Goal: Task Accomplishment & Management: Complete application form

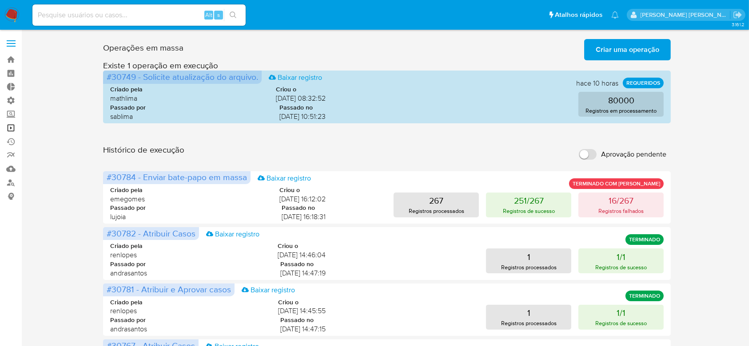
click at [14, 131] on link "Operações em massa" at bounding box center [53, 128] width 106 height 14
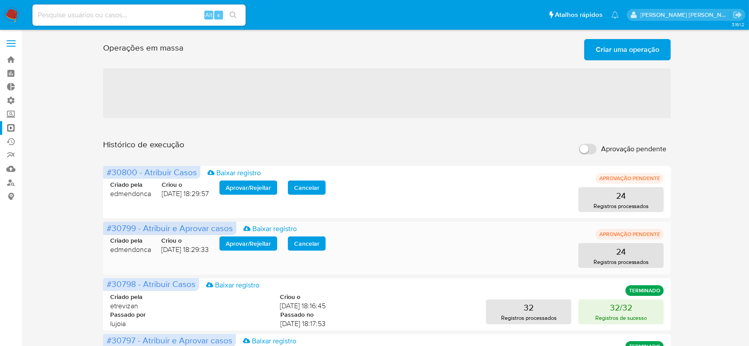
click at [245, 246] on span "Aprovar / Rejeitar" at bounding box center [248, 244] width 45 height 12
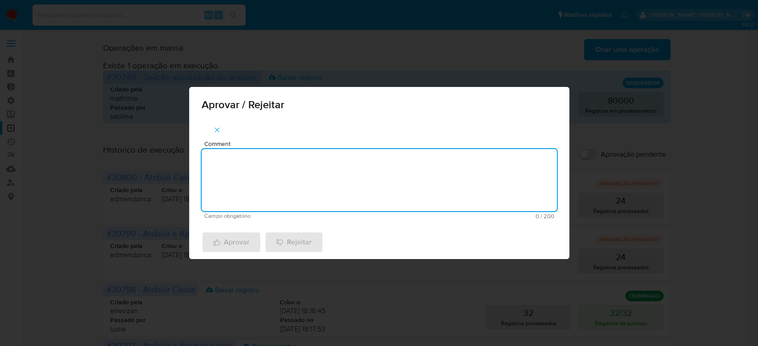
click at [271, 178] on textarea "Comment" at bounding box center [379, 180] width 355 height 62
type textarea "p"
drag, startPoint x: 263, startPoint y: 157, endPoint x: 177, endPoint y: 157, distance: 86.1
click at [177, 157] on div "Aprovar / Rejeitar Comment Para tratamento. Campo obrigatório 16 / 200 184 cara…" at bounding box center [379, 173] width 758 height 346
click at [261, 173] on textarea "Para tratamento." at bounding box center [379, 180] width 355 height 62
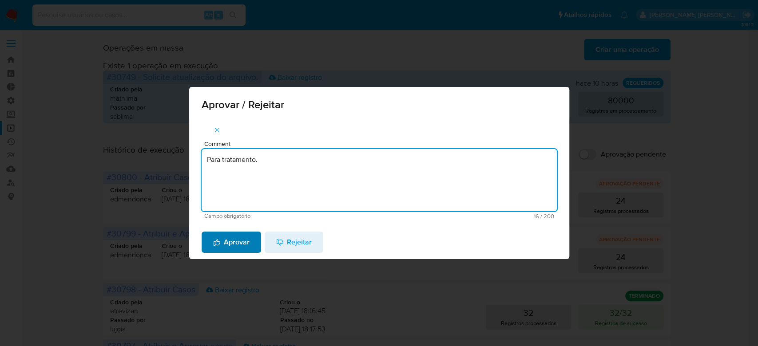
type textarea "Para tratamento."
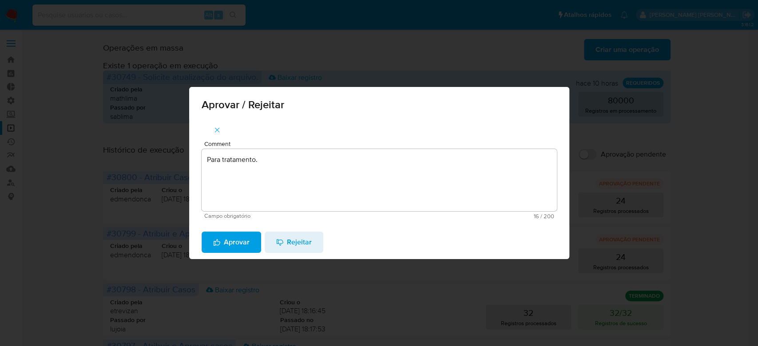
click at [236, 251] on span "Aprovar" at bounding box center [231, 243] width 36 height 20
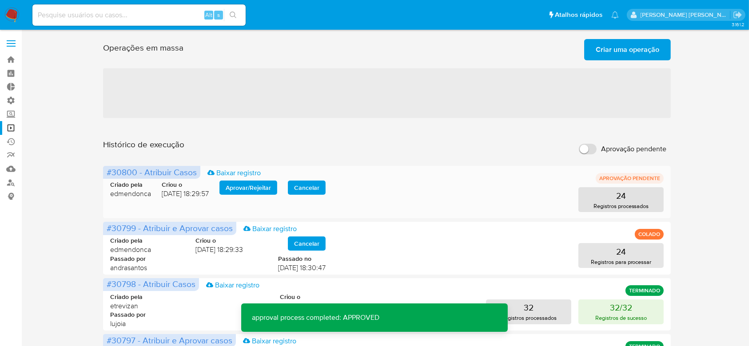
click at [265, 186] on span "Aprovar / Rejeitar" at bounding box center [248, 188] width 45 height 12
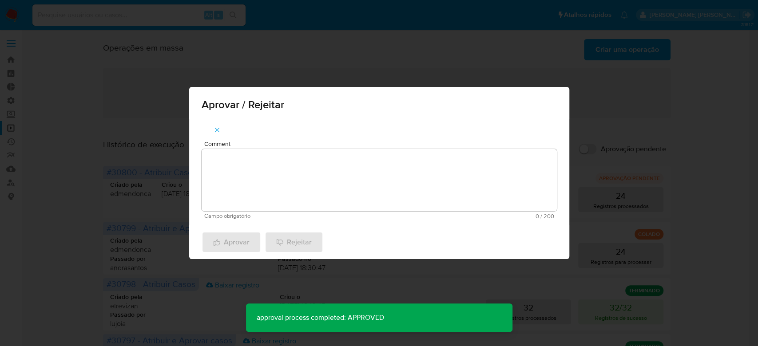
click at [265, 186] on textarea "Comment" at bounding box center [379, 180] width 355 height 62
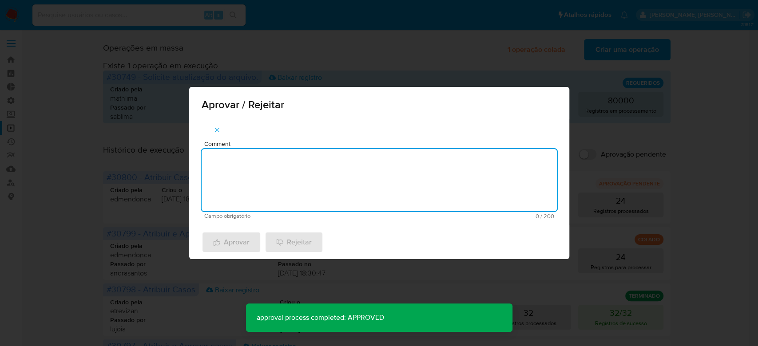
paste textarea "Para tratamento."
type textarea "Para tratamento."
click at [230, 239] on span "Aprovar" at bounding box center [231, 243] width 36 height 20
